Goal: Obtain resource: Obtain resource

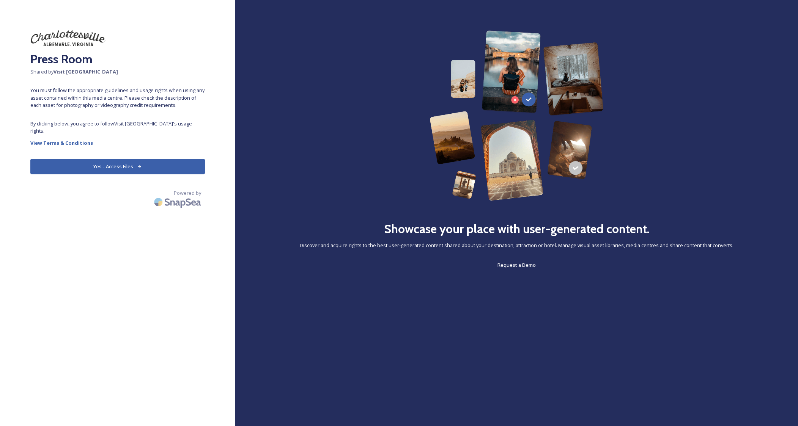
drag, startPoint x: 110, startPoint y: 158, endPoint x: 126, endPoint y: 159, distance: 15.9
click at [110, 159] on button "Yes - Access Files" at bounding box center [117, 167] width 174 height 16
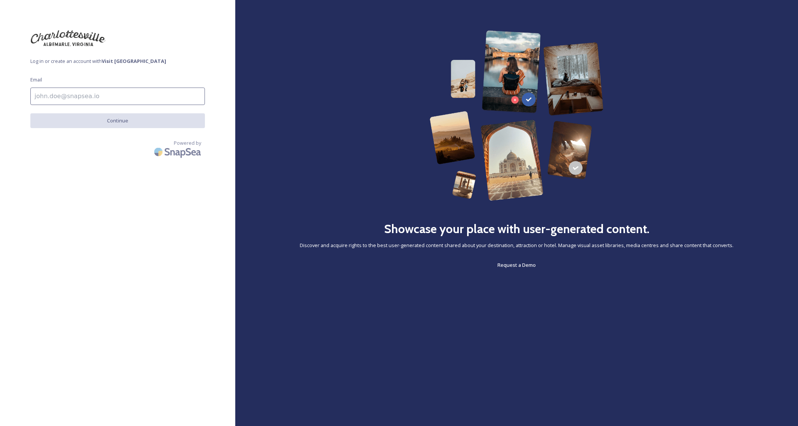
drag, startPoint x: 49, startPoint y: 99, endPoint x: 72, endPoint y: 100, distance: 22.4
click at [49, 99] on input at bounding box center [117, 96] width 174 height 17
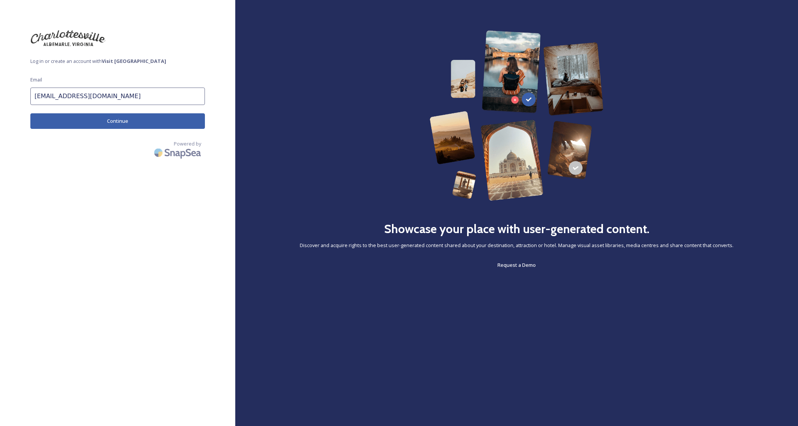
type input "[EMAIL_ADDRESS][DOMAIN_NAME]"
click at [83, 118] on button "Continue" at bounding box center [117, 121] width 174 height 16
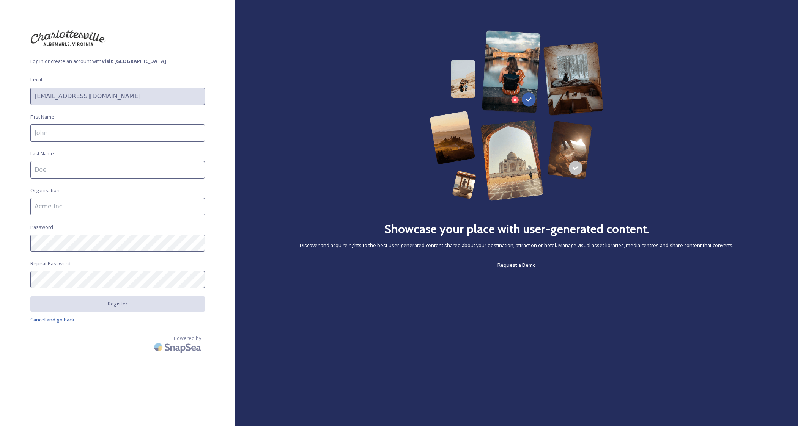
click at [75, 132] on input at bounding box center [117, 132] width 174 height 17
type input "Kamala"
type input "[PERSON_NAME]"
type input "Group Tour Magazine"
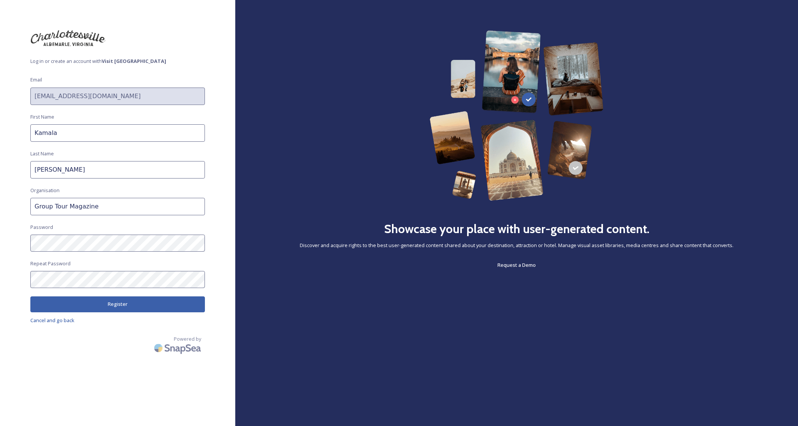
drag, startPoint x: 139, startPoint y: 300, endPoint x: 149, endPoint y: 295, distance: 10.7
click at [139, 300] on button "Register" at bounding box center [117, 305] width 174 height 16
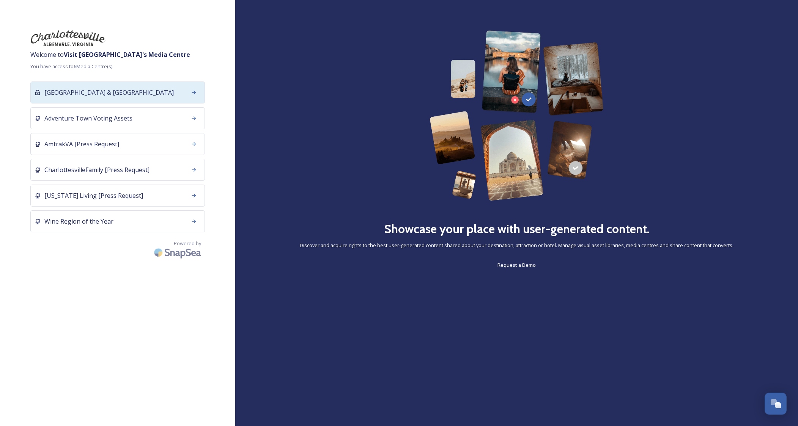
click at [103, 90] on span "[GEOGRAPHIC_DATA] & [GEOGRAPHIC_DATA]" at bounding box center [108, 92] width 129 height 9
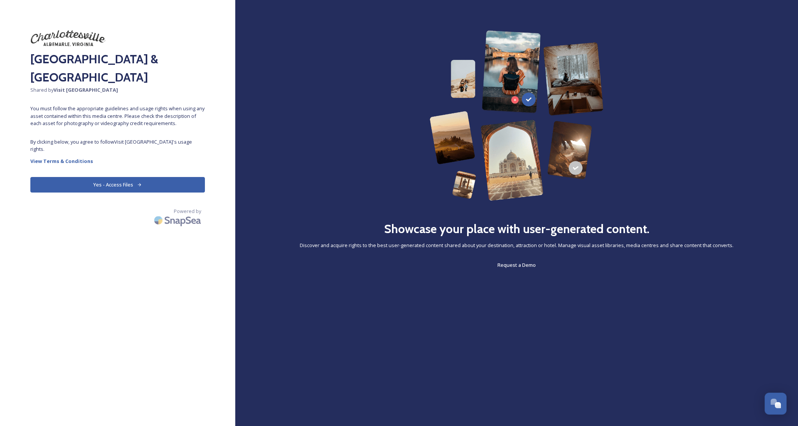
click at [172, 181] on button "Yes - Access Files" at bounding box center [117, 185] width 174 height 16
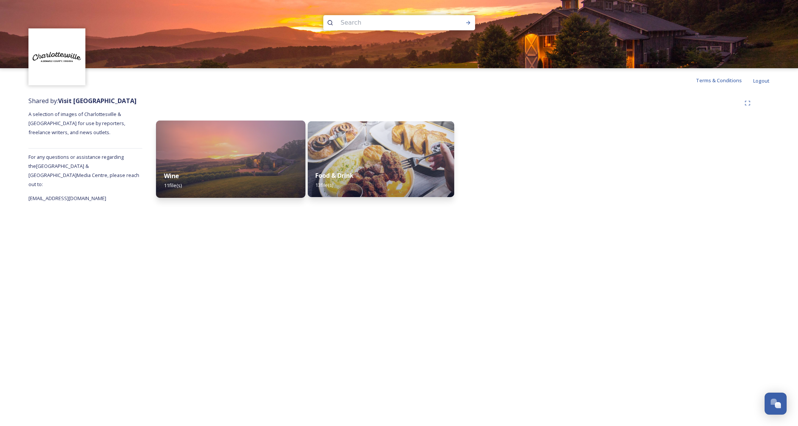
click at [254, 160] on img at bounding box center [230, 159] width 149 height 77
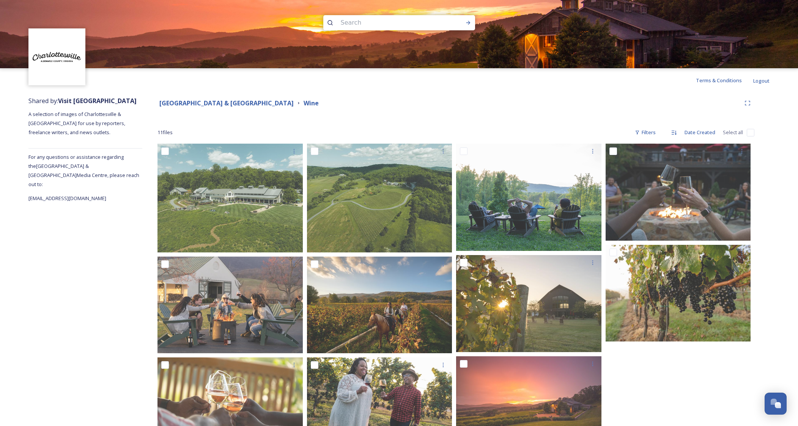
click at [751, 132] on input "checkbox" at bounding box center [750, 133] width 8 height 8
checkbox input "true"
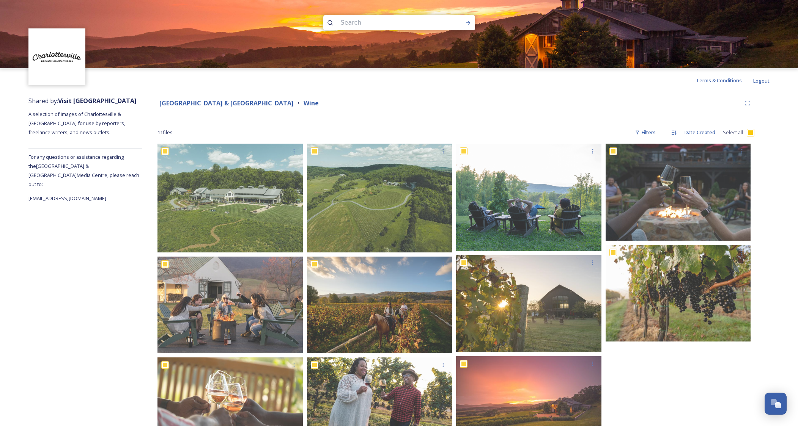
checkbox input "true"
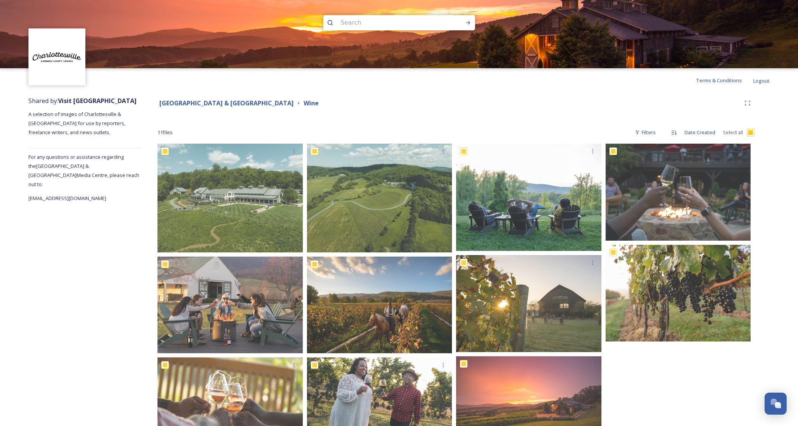
checkbox input "true"
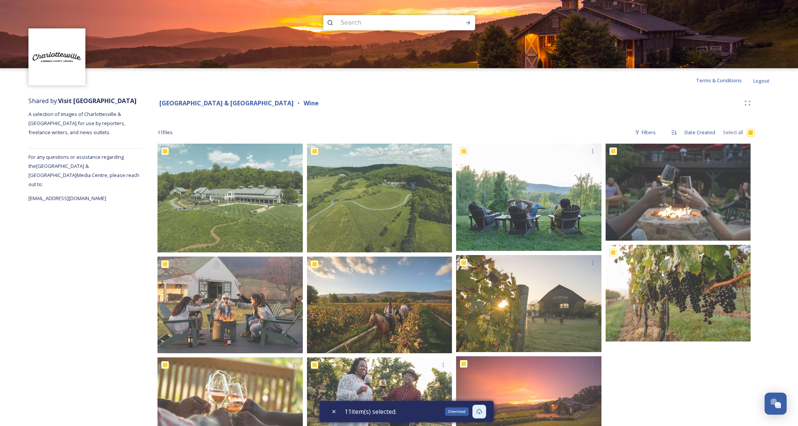
click at [481, 413] on icon at bounding box center [479, 411] width 6 height 5
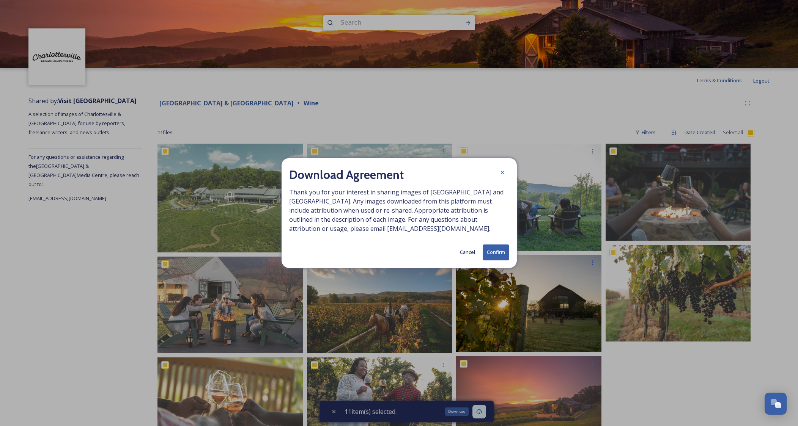
drag, startPoint x: 493, startPoint y: 248, endPoint x: 487, endPoint y: 269, distance: 21.2
click at [493, 248] on button "Confirm" at bounding box center [495, 253] width 27 height 16
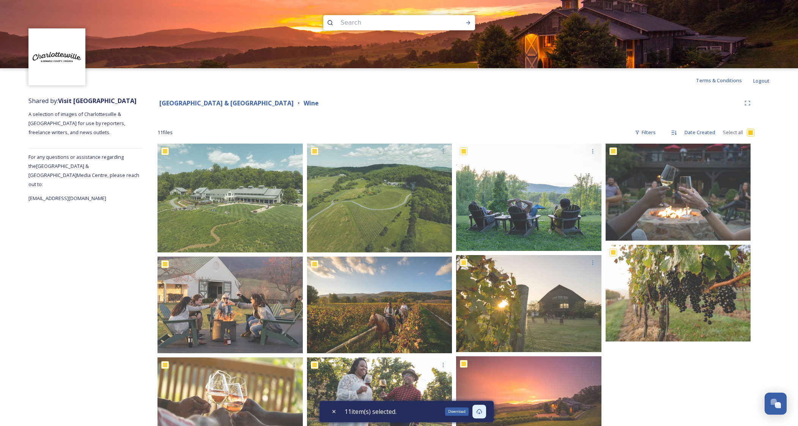
drag, startPoint x: 197, startPoint y: 103, endPoint x: 202, endPoint y: 104, distance: 5.0
click at [197, 103] on strong "[GEOGRAPHIC_DATA] & [GEOGRAPHIC_DATA]" at bounding box center [226, 103] width 134 height 8
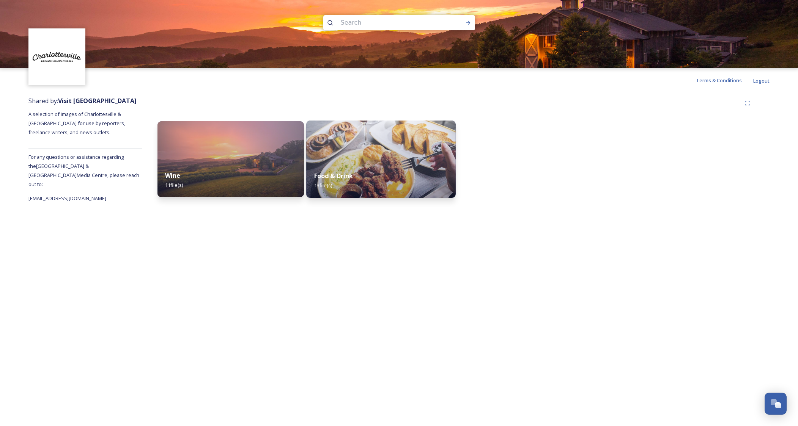
click at [355, 149] on img at bounding box center [380, 159] width 149 height 77
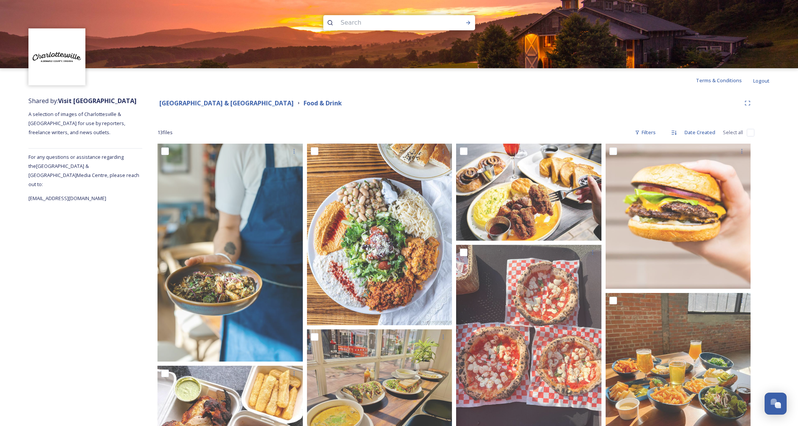
click at [750, 135] on input "checkbox" at bounding box center [750, 133] width 8 height 8
checkbox input "true"
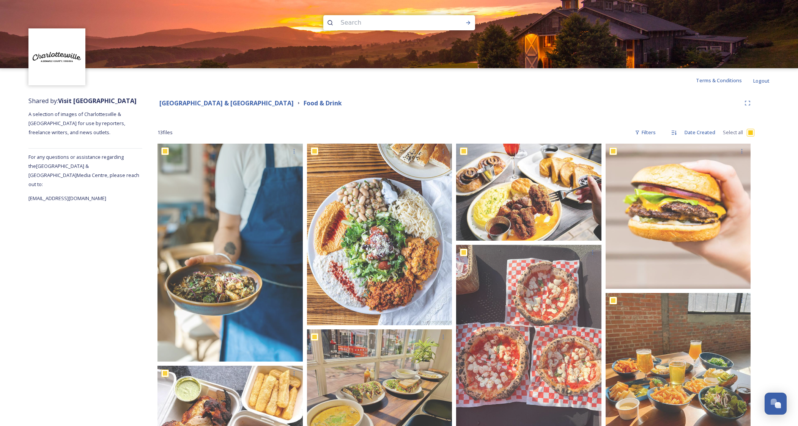
checkbox input "true"
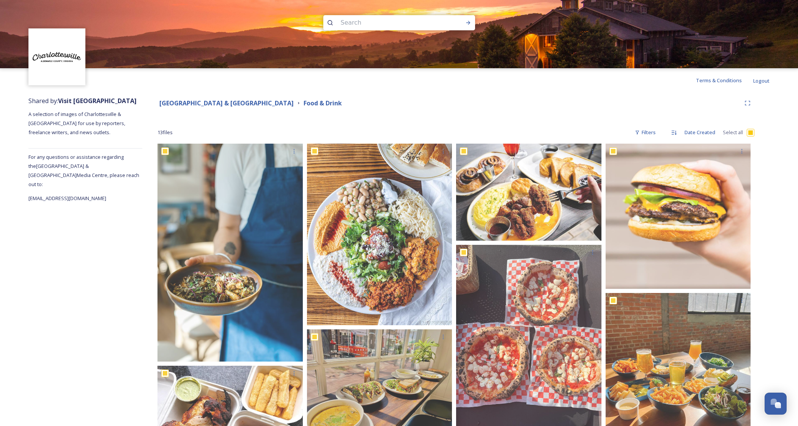
checkbox input "true"
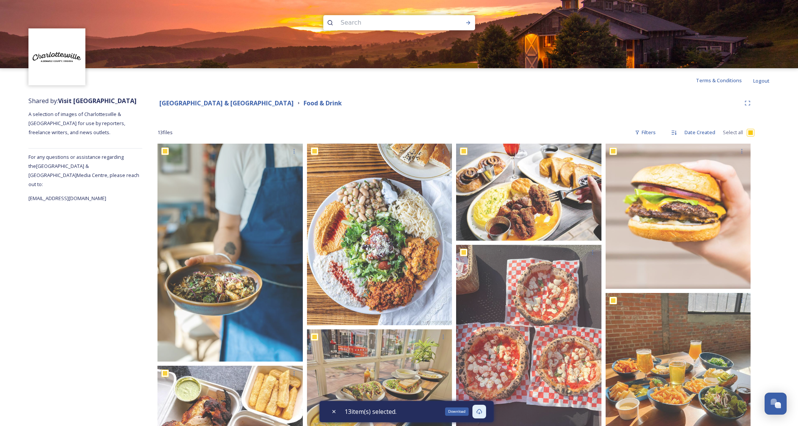
click at [482, 412] on icon at bounding box center [479, 412] width 6 height 6
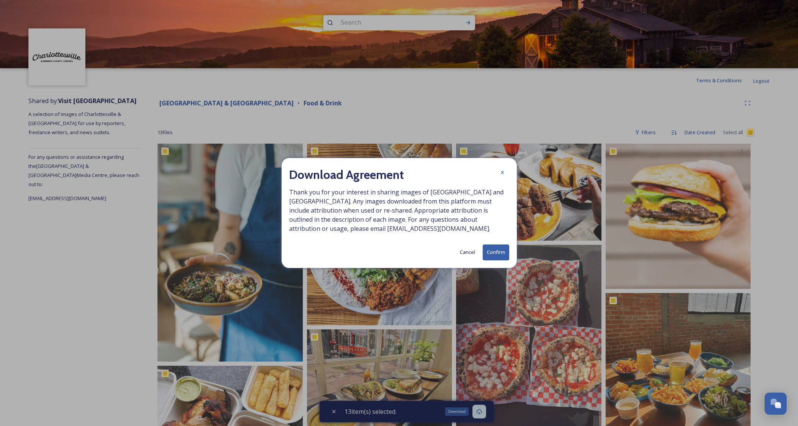
click at [493, 254] on button "Confirm" at bounding box center [495, 253] width 27 height 16
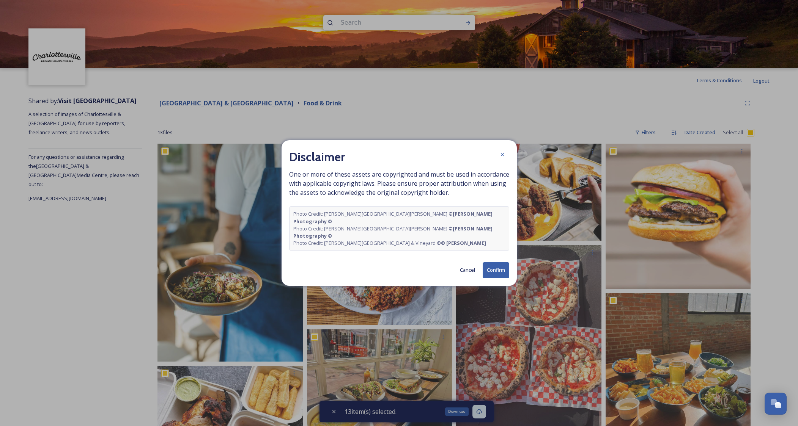
click at [495, 264] on button "Confirm" at bounding box center [495, 270] width 27 height 16
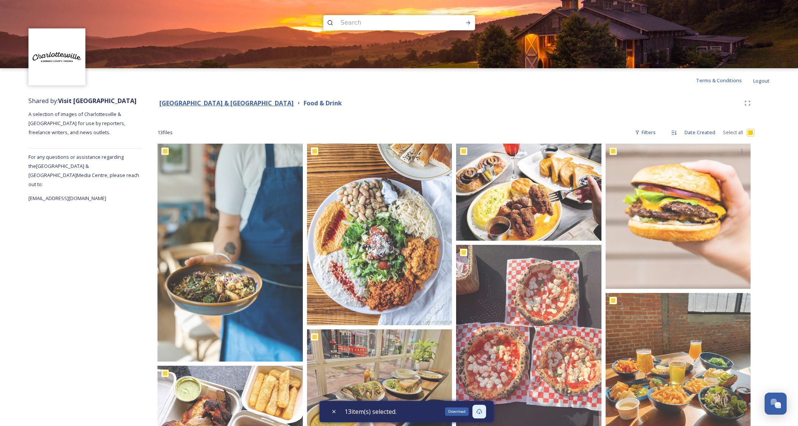
click at [234, 101] on strong "[GEOGRAPHIC_DATA] & [GEOGRAPHIC_DATA]" at bounding box center [226, 103] width 134 height 8
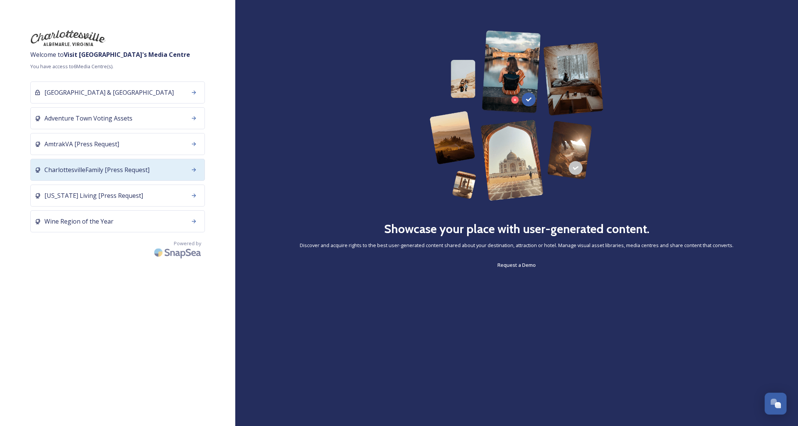
click at [99, 169] on span "CharlottesvilleFamily [Press Request]" at bounding box center [96, 169] width 105 height 9
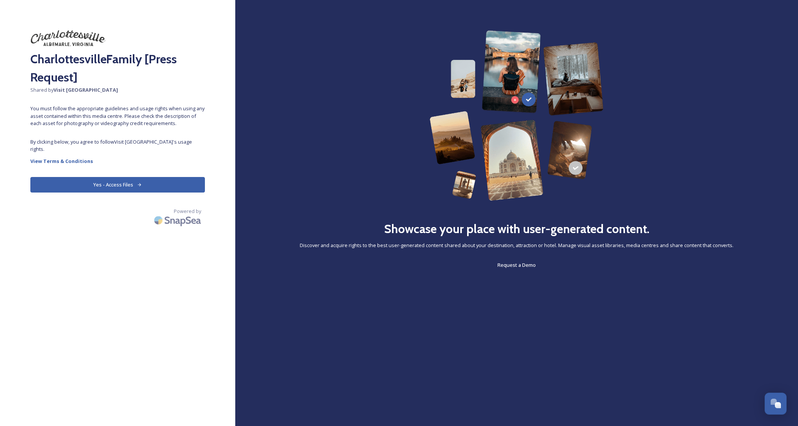
click at [107, 179] on button "Yes - Access Files" at bounding box center [117, 185] width 174 height 16
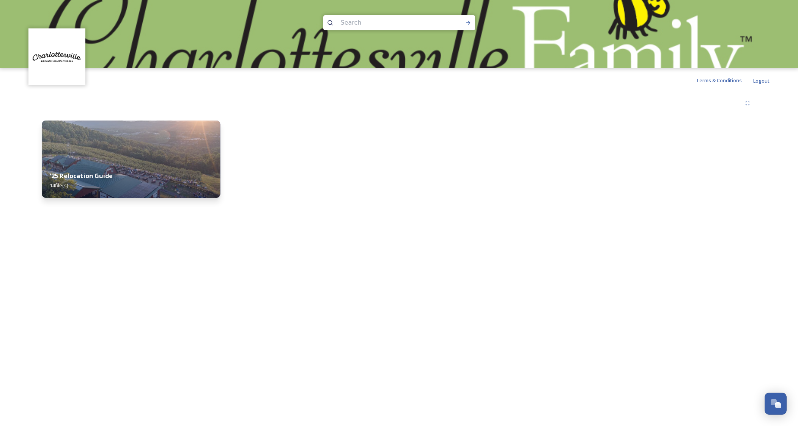
click at [128, 165] on div "'25 Relocation Guide 14 file(s)" at bounding box center [131, 180] width 178 height 35
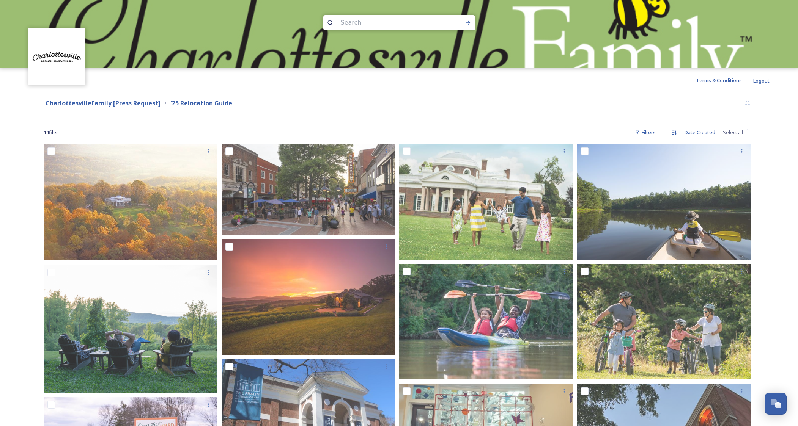
click at [753, 132] on input "checkbox" at bounding box center [750, 133] width 8 height 8
checkbox input "true"
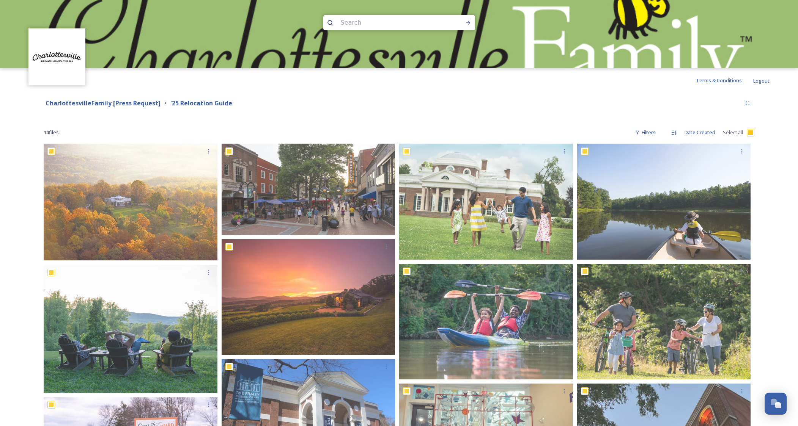
checkbox input "true"
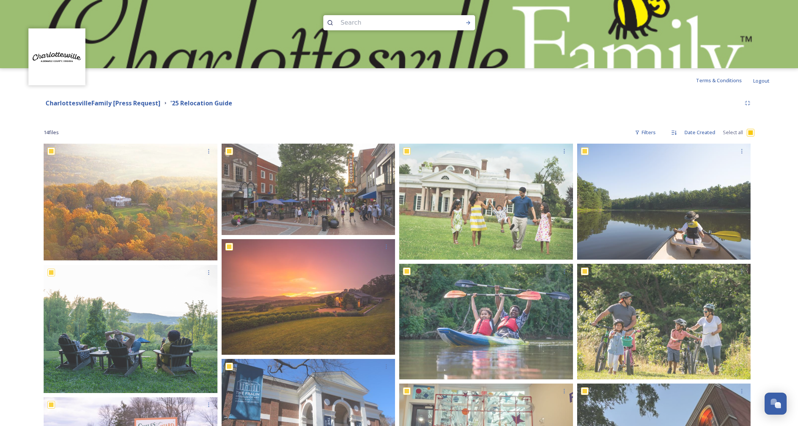
checkbox input "true"
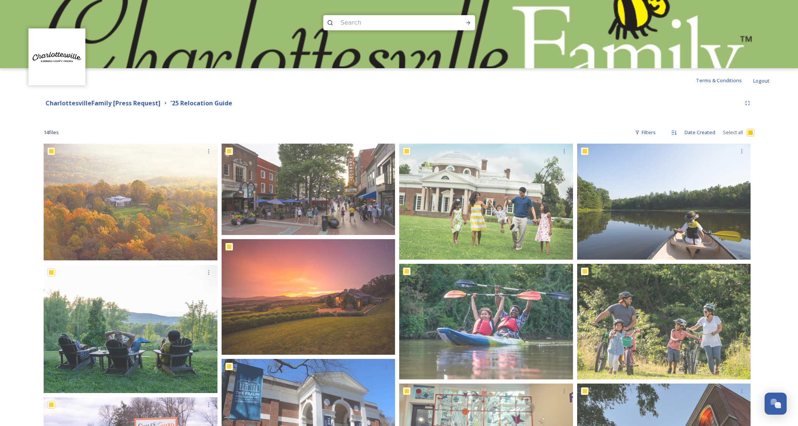
checkbox input "true"
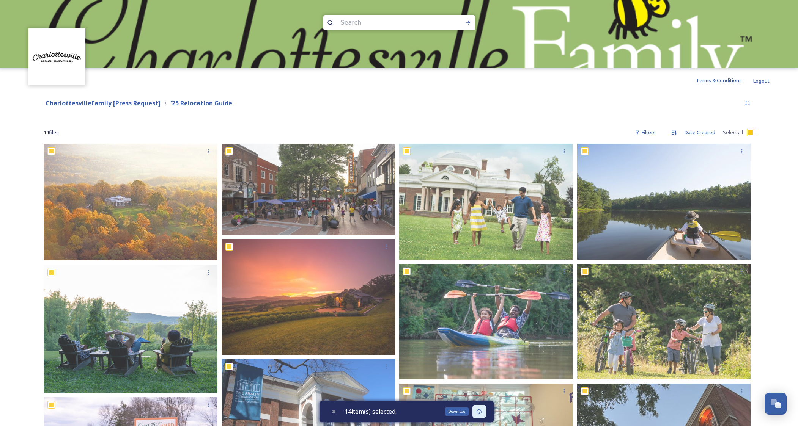
click at [482, 411] on icon at bounding box center [479, 412] width 6 height 6
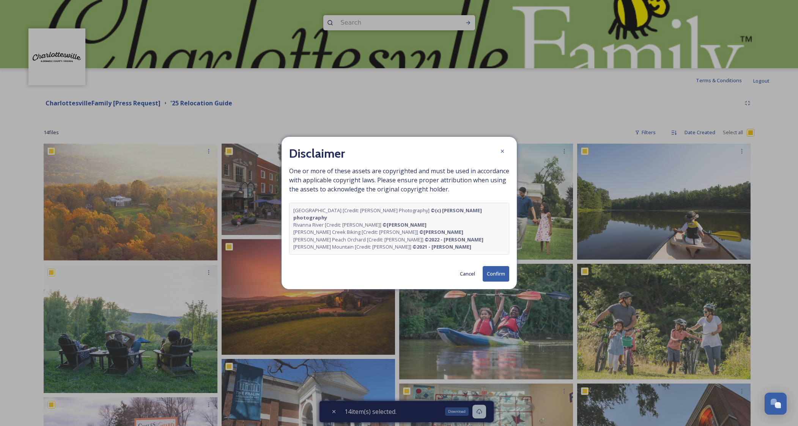
click at [487, 270] on button "Confirm" at bounding box center [495, 274] width 27 height 16
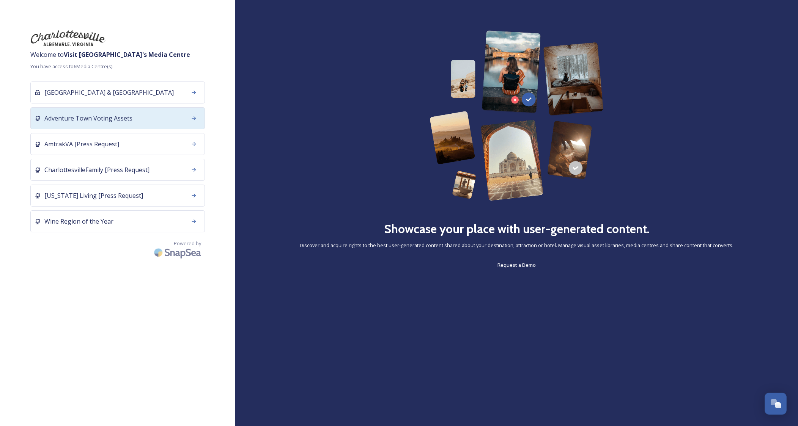
click at [106, 116] on span "Adventure Town Voting Assets" at bounding box center [88, 118] width 88 height 9
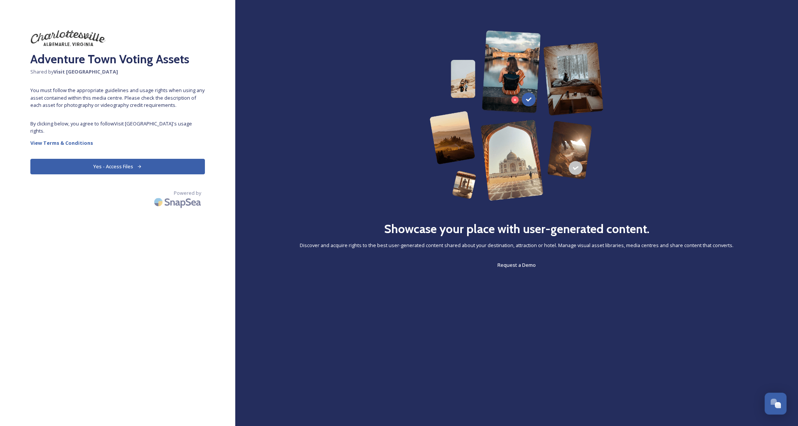
click at [108, 159] on button "Yes - Access Files" at bounding box center [117, 167] width 174 height 16
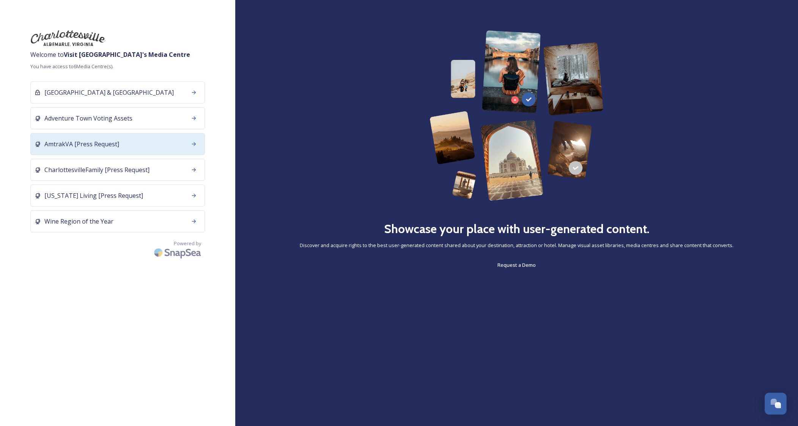
click at [109, 138] on div "AmtrakVA [Press Request]" at bounding box center [117, 144] width 174 height 22
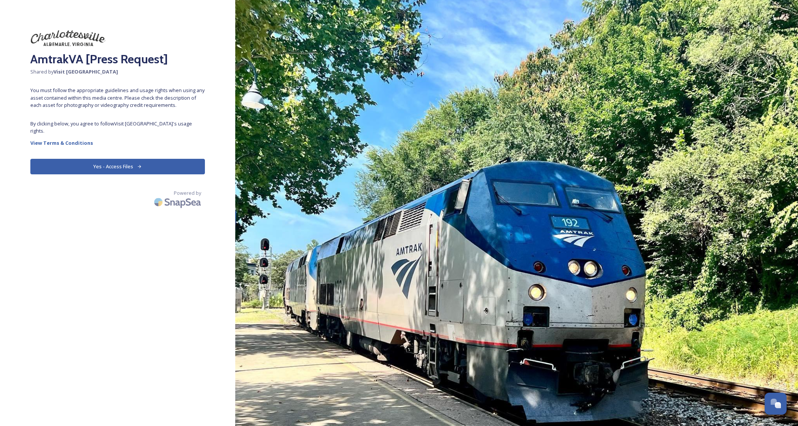
drag, startPoint x: 108, startPoint y: 161, endPoint x: 169, endPoint y: 141, distance: 63.5
click at [108, 161] on button "Yes - Access Files" at bounding box center [117, 167] width 174 height 16
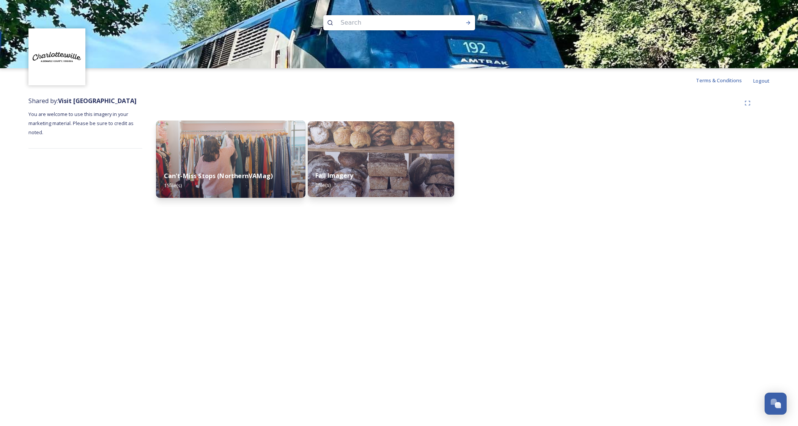
click at [221, 143] on img at bounding box center [230, 159] width 149 height 77
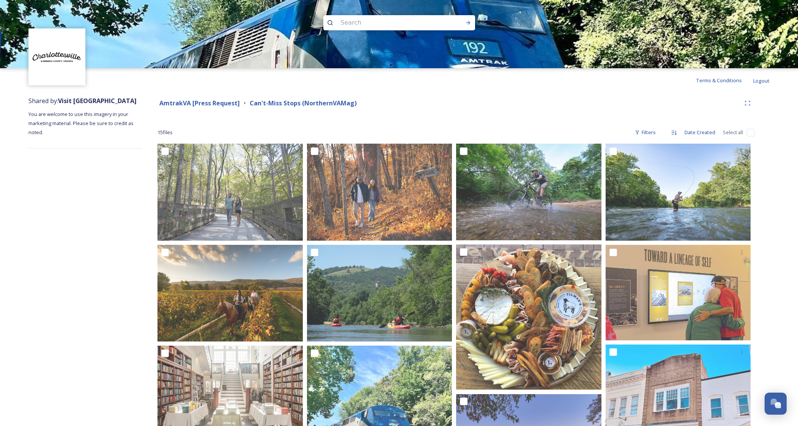
click at [748, 131] on input "checkbox" at bounding box center [750, 133] width 8 height 8
checkbox input "true"
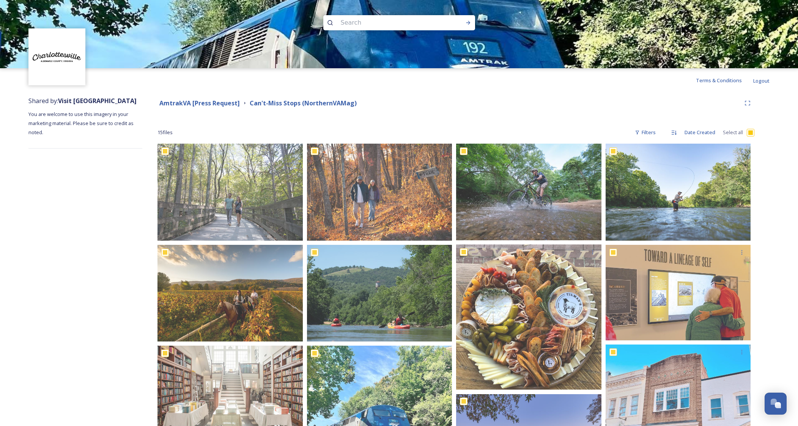
checkbox input "true"
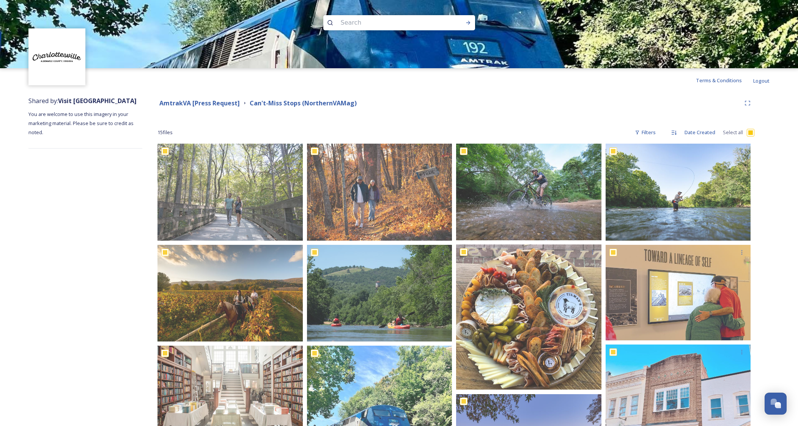
checkbox input "true"
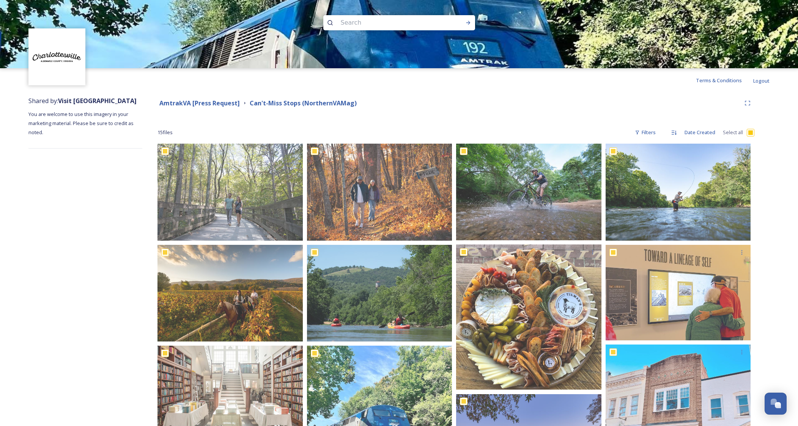
checkbox input "true"
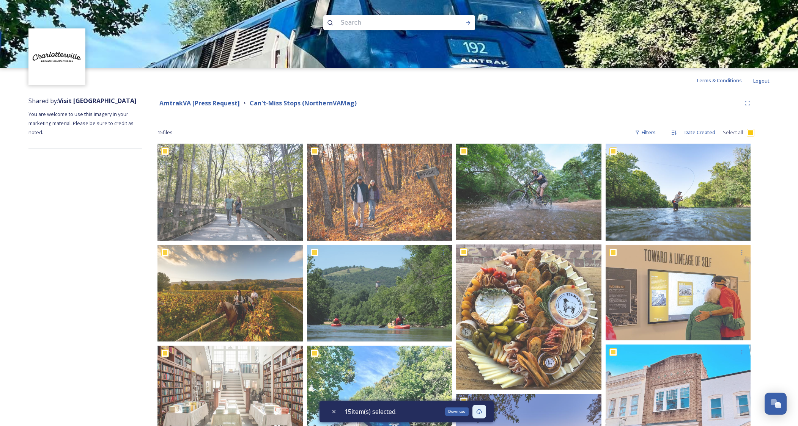
click at [482, 413] on icon at bounding box center [479, 412] width 6 height 6
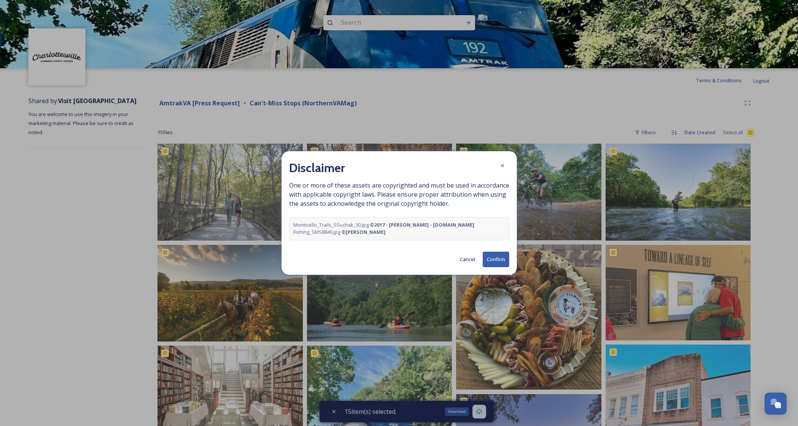
click at [493, 260] on button "Confirm" at bounding box center [495, 260] width 27 height 16
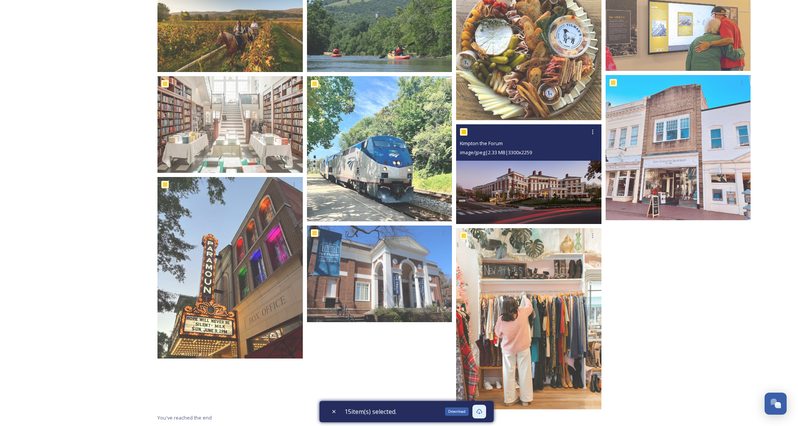
scroll to position [270, 0]
